Goal: Find specific page/section: Find specific page/section

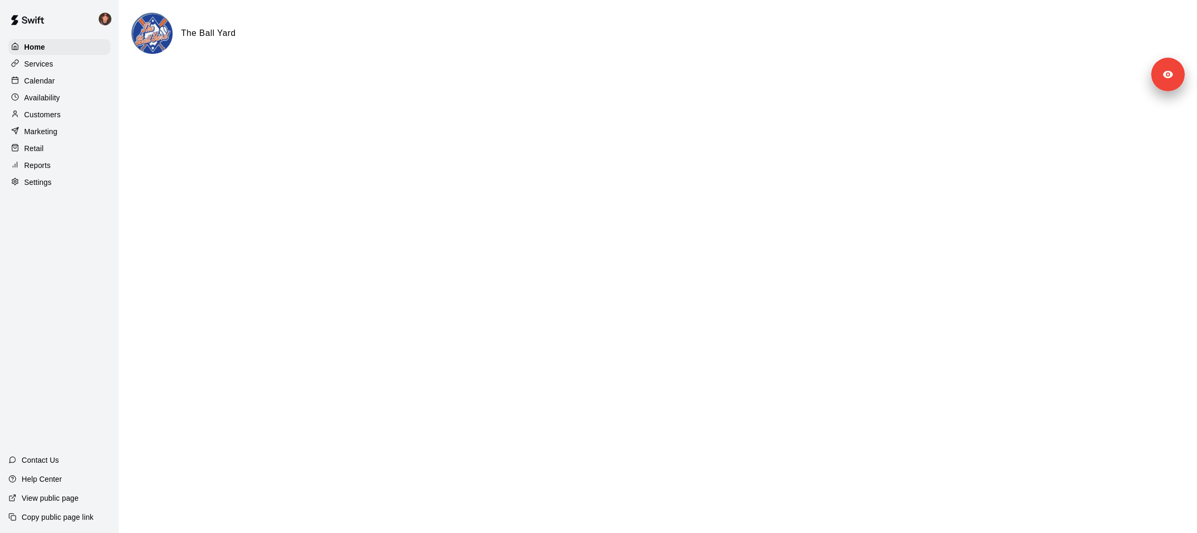
click at [43, 64] on p "Services" at bounding box center [38, 64] width 29 height 11
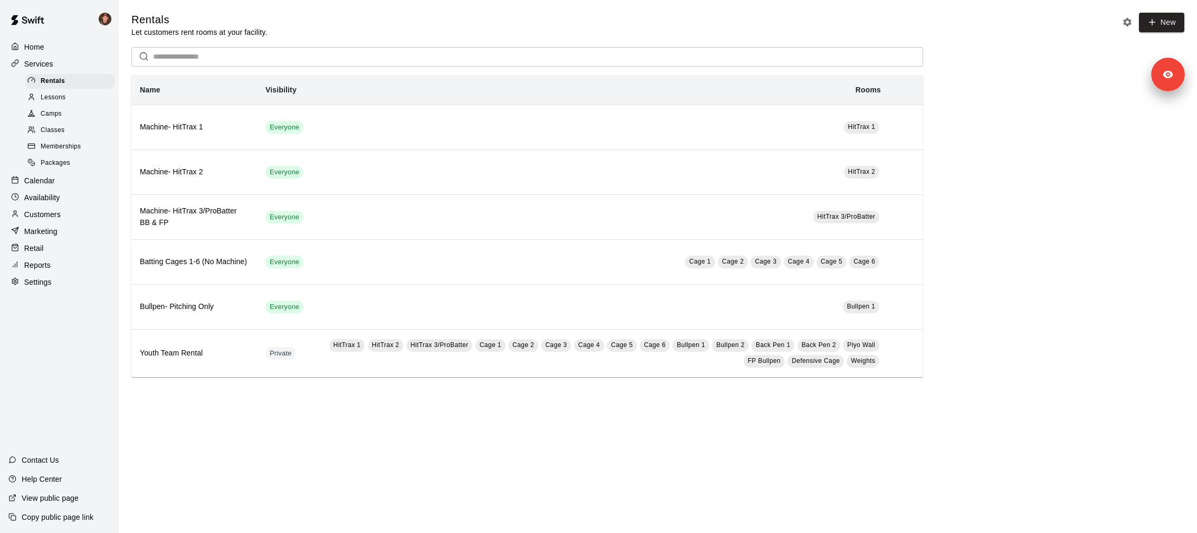
click at [84, 146] on div "Memberships" at bounding box center [69, 146] width 89 height 15
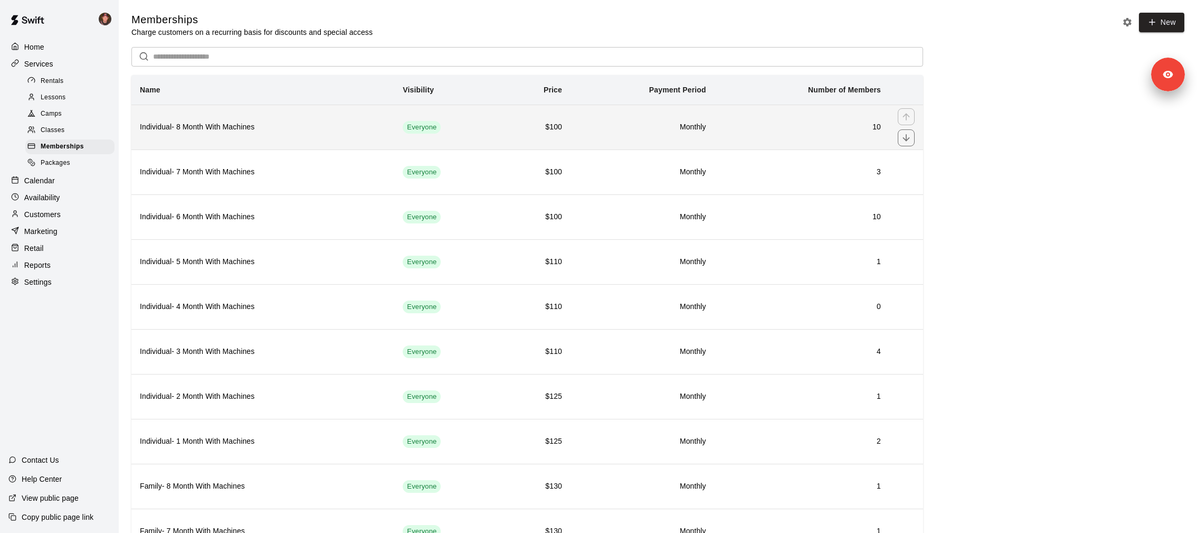
click at [239, 129] on h6 "Individual- 8 Month With Machines" at bounding box center [263, 127] width 246 height 12
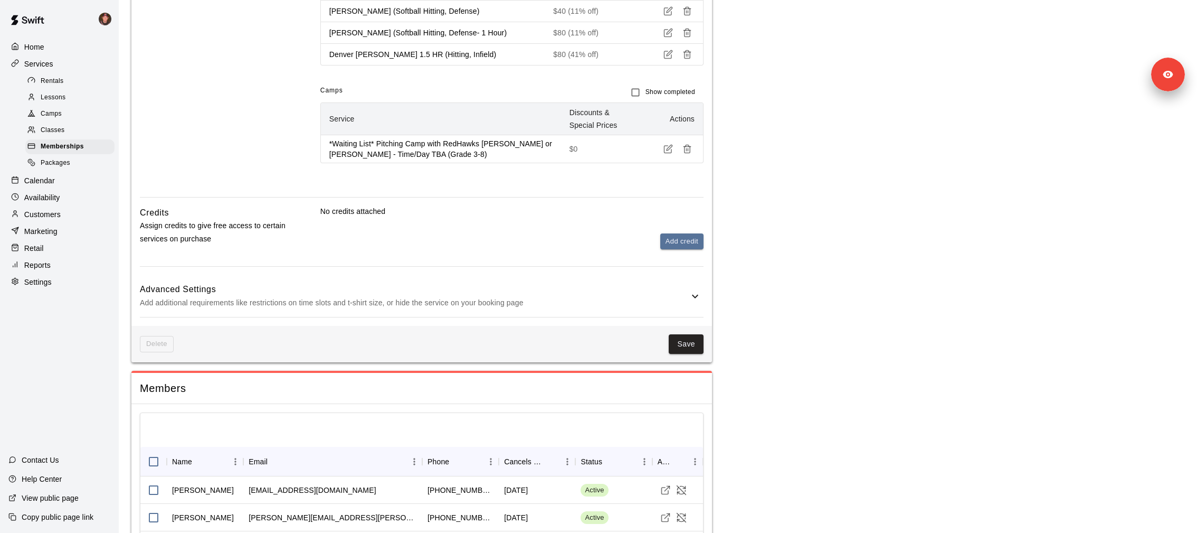
scroll to position [1400, 0]
